Goal: Find specific page/section: Find specific page/section

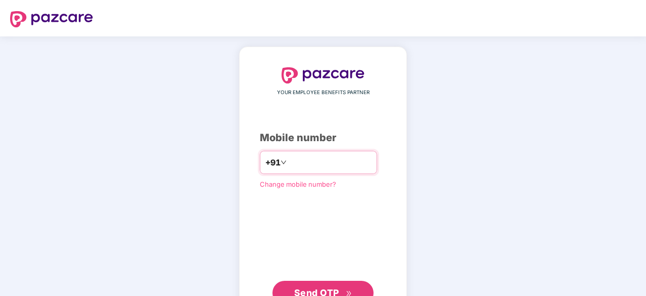
click at [298, 163] on input "number" at bounding box center [330, 162] width 83 height 16
type input "**********"
click at [308, 287] on span "Send OTP" at bounding box center [316, 292] width 45 height 11
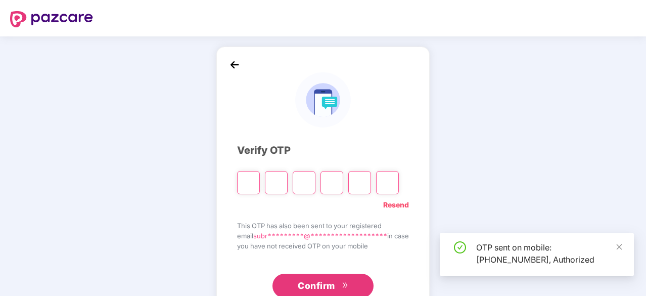
click at [242, 180] on input "Please enter verification code. Digit 1" at bounding box center [248, 182] width 23 height 23
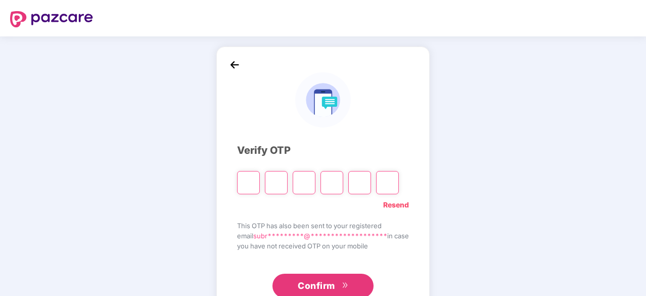
type input "*"
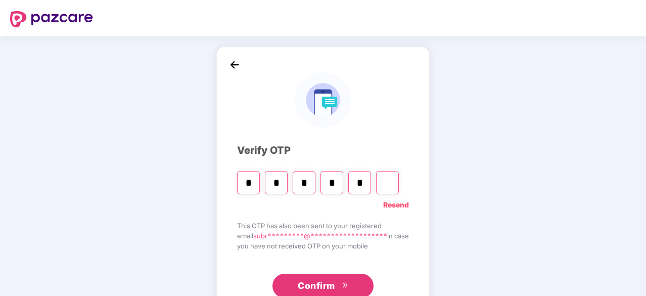
type input "*"
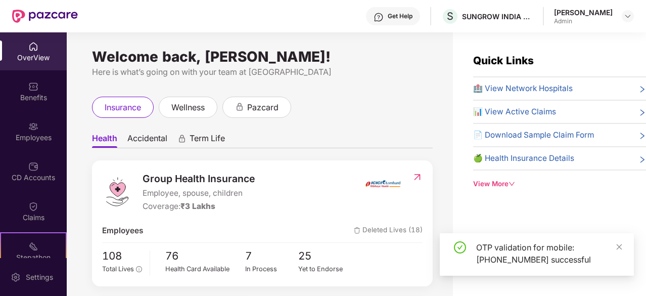
click at [346, 148] on ul "Health Accidental Term Life" at bounding box center [262, 138] width 341 height 20
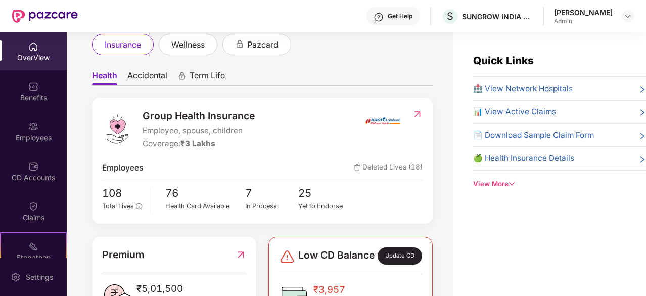
scroll to position [81, 0]
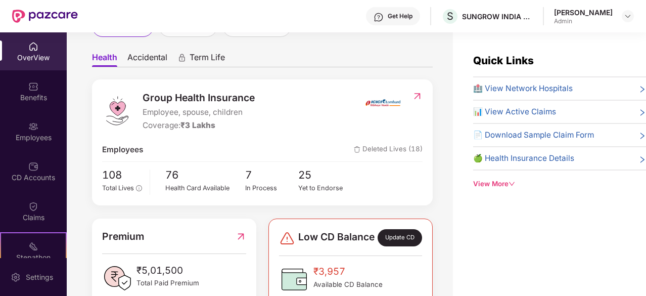
click at [419, 94] on img at bounding box center [417, 96] width 11 height 10
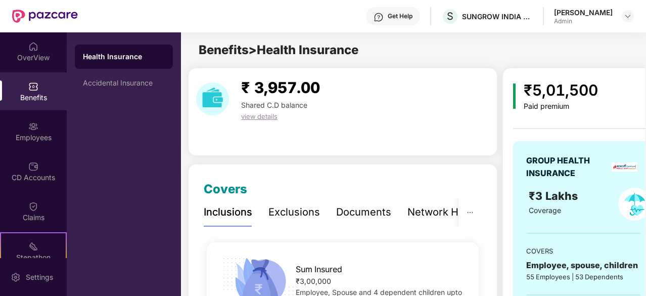
click at [584, 165] on div "GROUP HEALTH INSURANCE" at bounding box center [567, 166] width 82 height 25
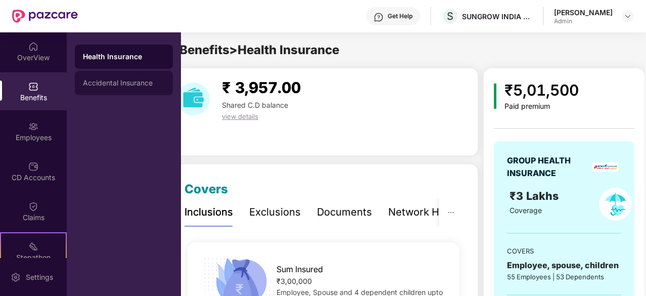
click at [99, 80] on div "Accidental Insurance" at bounding box center [124, 83] width 82 height 8
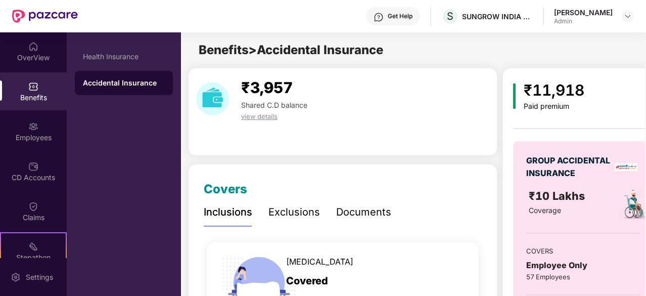
click at [555, 118] on div "₹11,918 Paid premium GROUP ACCIDENTAL INSURANCE ₹10 Lakhs Coverage COVERS Emplo…" at bounding box center [583, 245] width 141 height 334
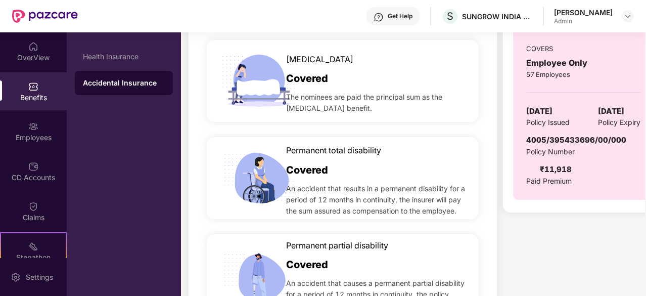
scroll to position [182, 0]
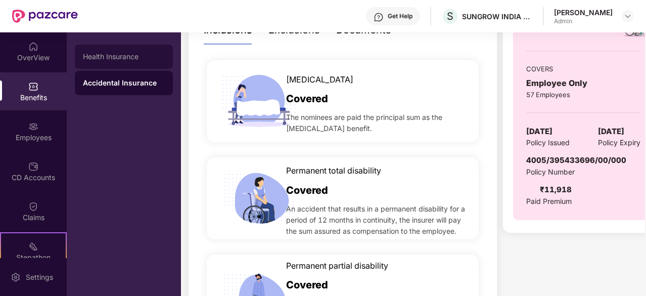
click at [143, 55] on div "Health Insurance" at bounding box center [124, 57] width 82 height 8
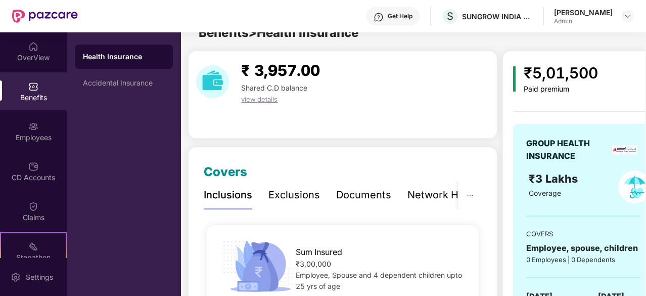
scroll to position [182, 0]
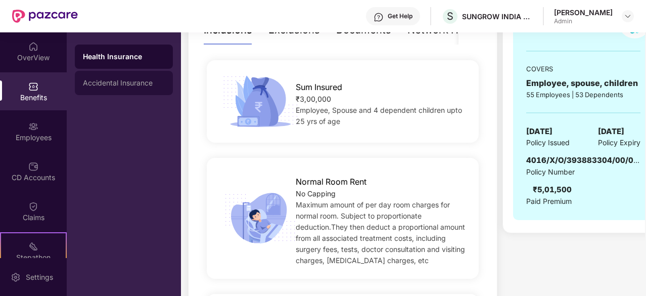
click at [141, 87] on div "Accidental Insurance" at bounding box center [124, 83] width 98 height 24
